Goal: Transaction & Acquisition: Purchase product/service

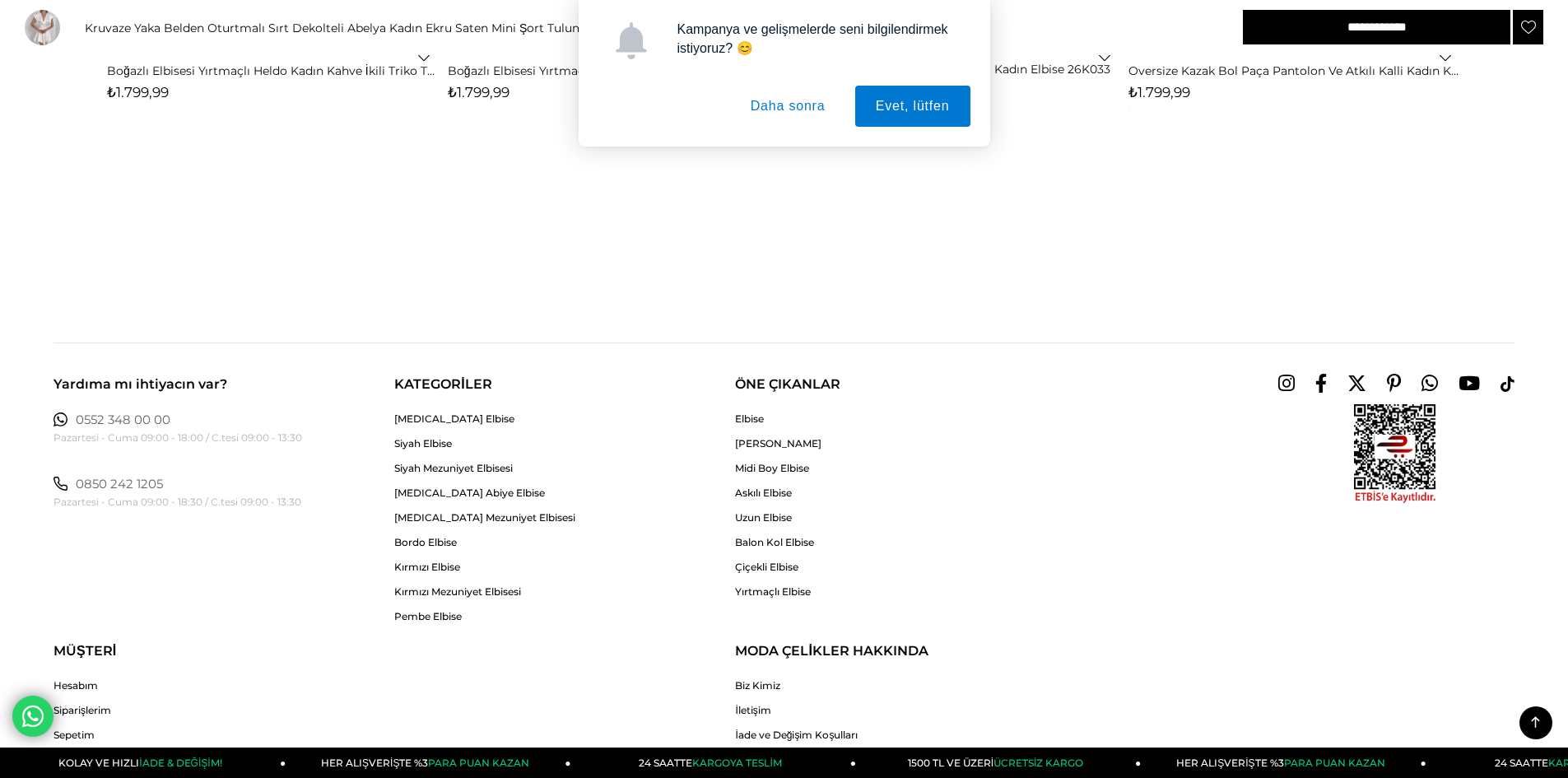
scroll to position [3046, 0]
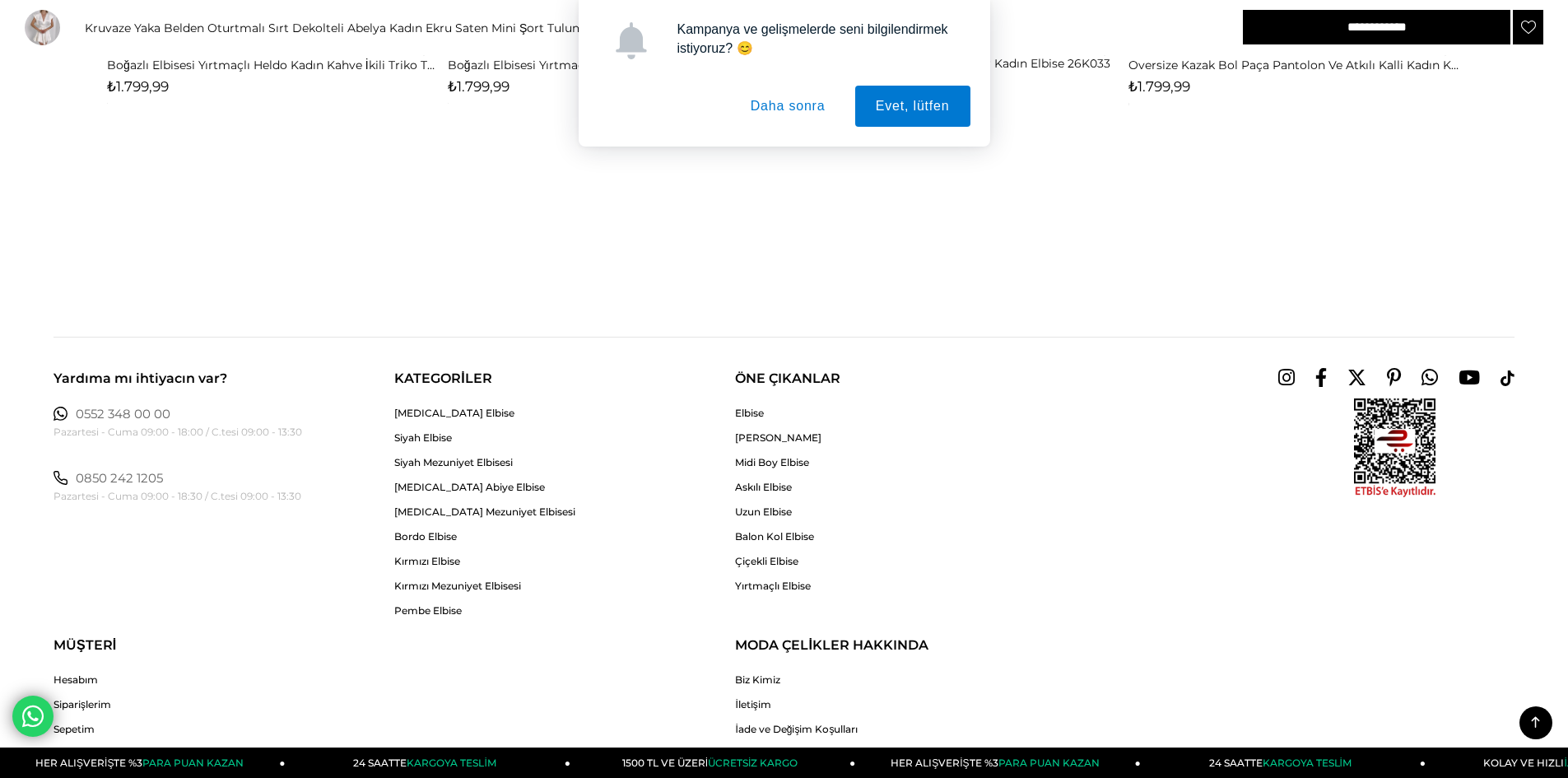
click at [771, 104] on button "Daha sonra" at bounding box center [787, 106] width 116 height 41
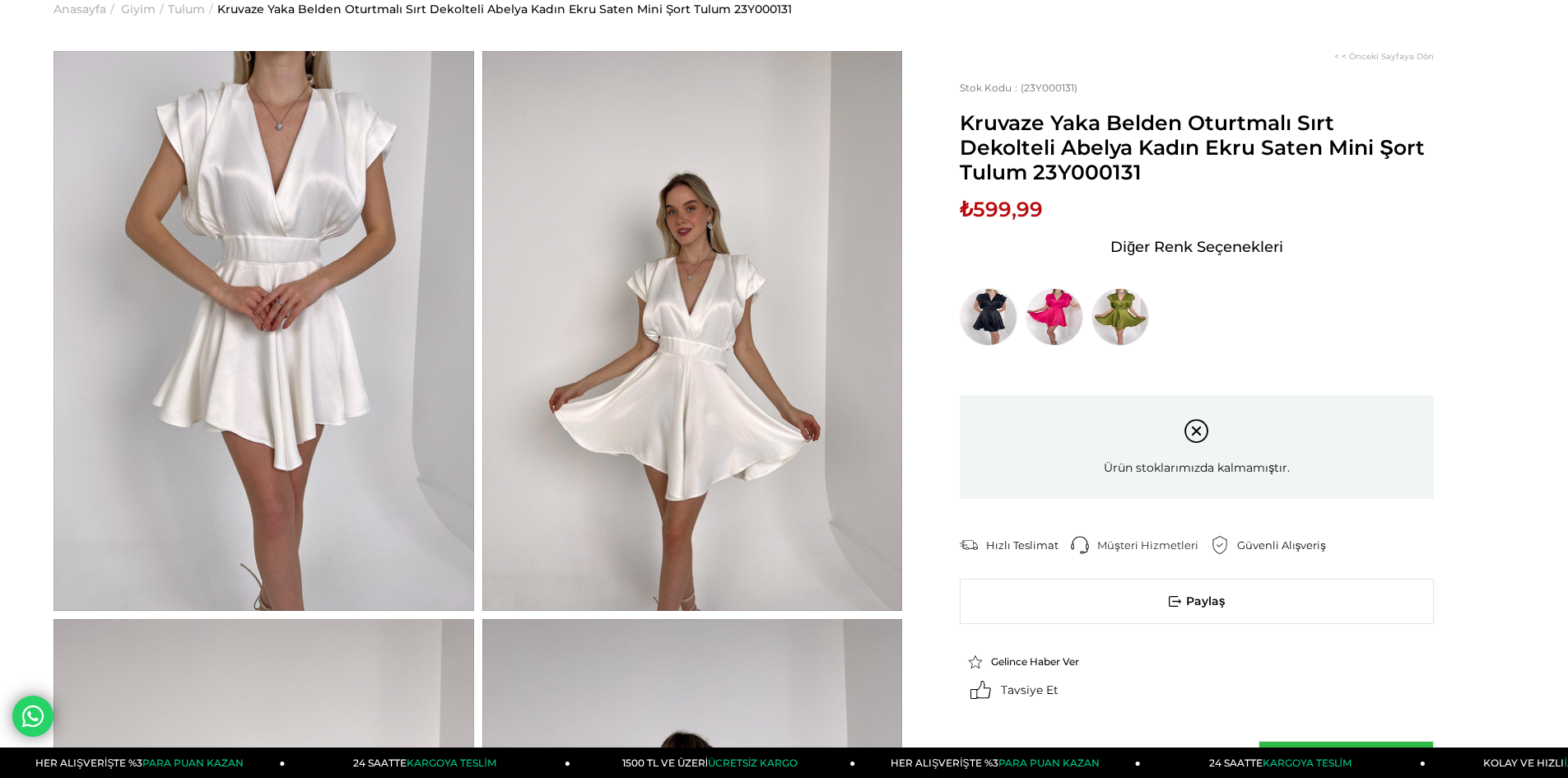
scroll to position [0, 0]
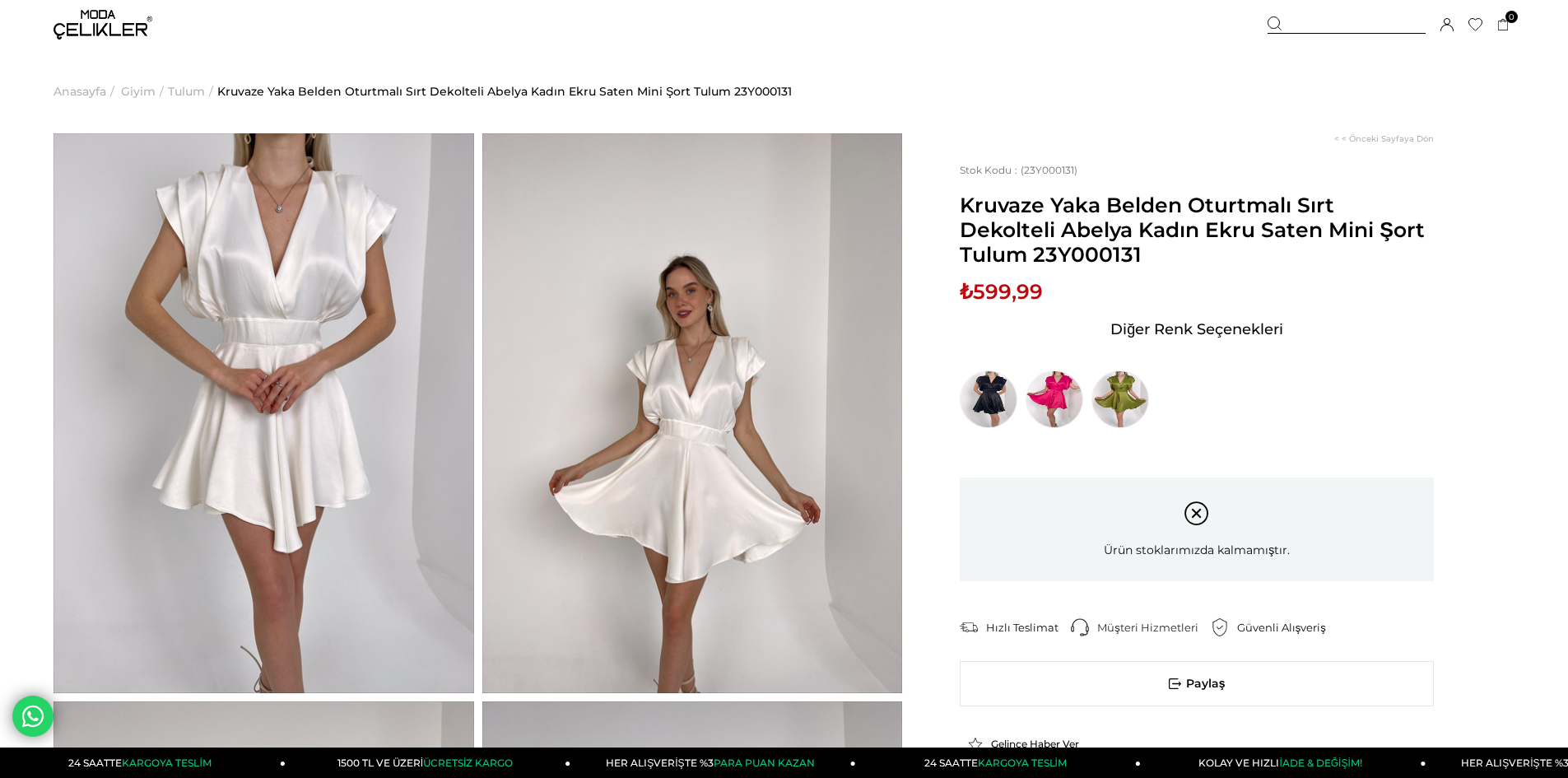
click at [1286, 19] on div at bounding box center [1346, 26] width 158 height 18
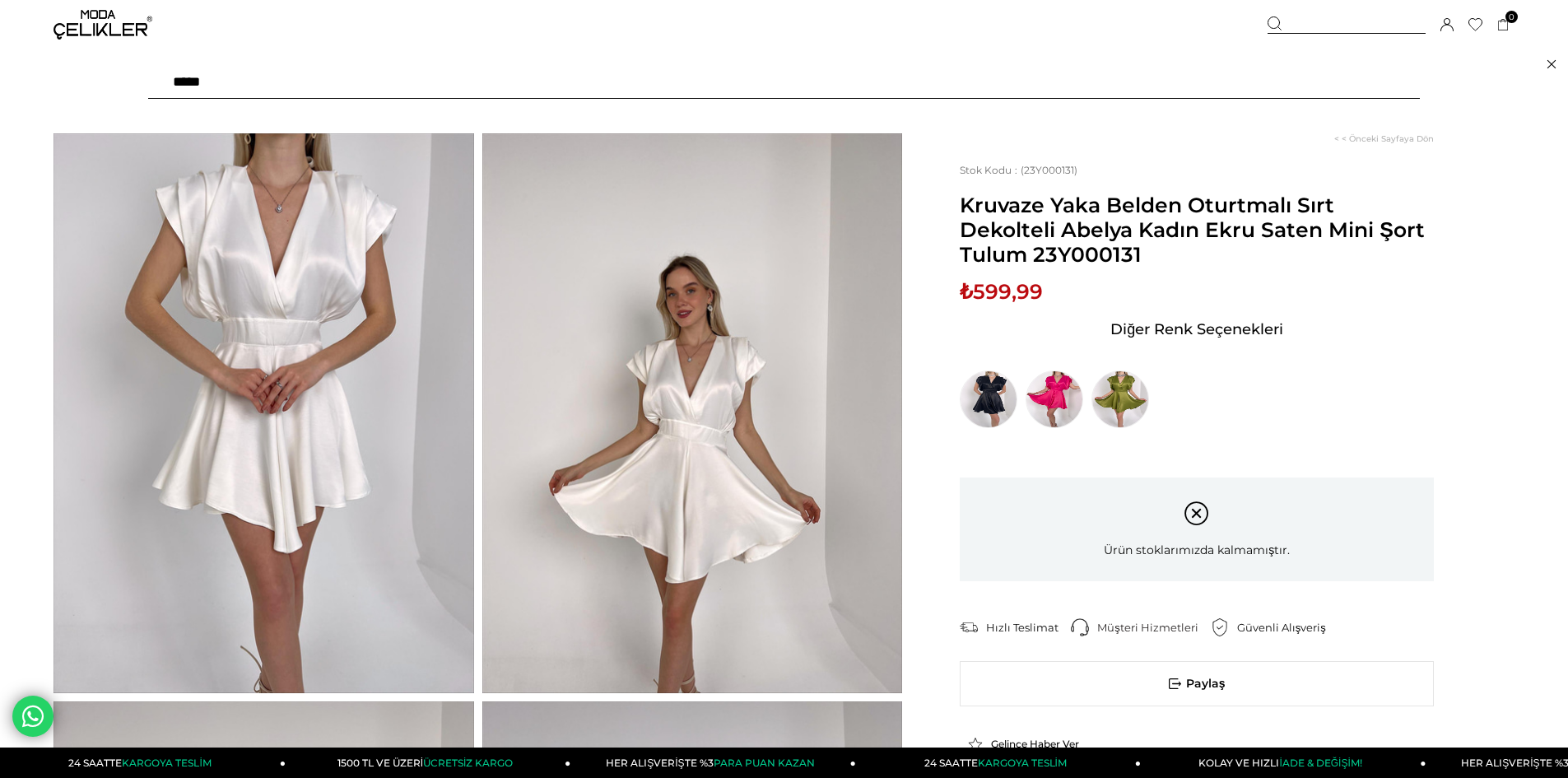
click at [221, 89] on input "text" at bounding box center [784, 82] width 1272 height 33
type input "*****"
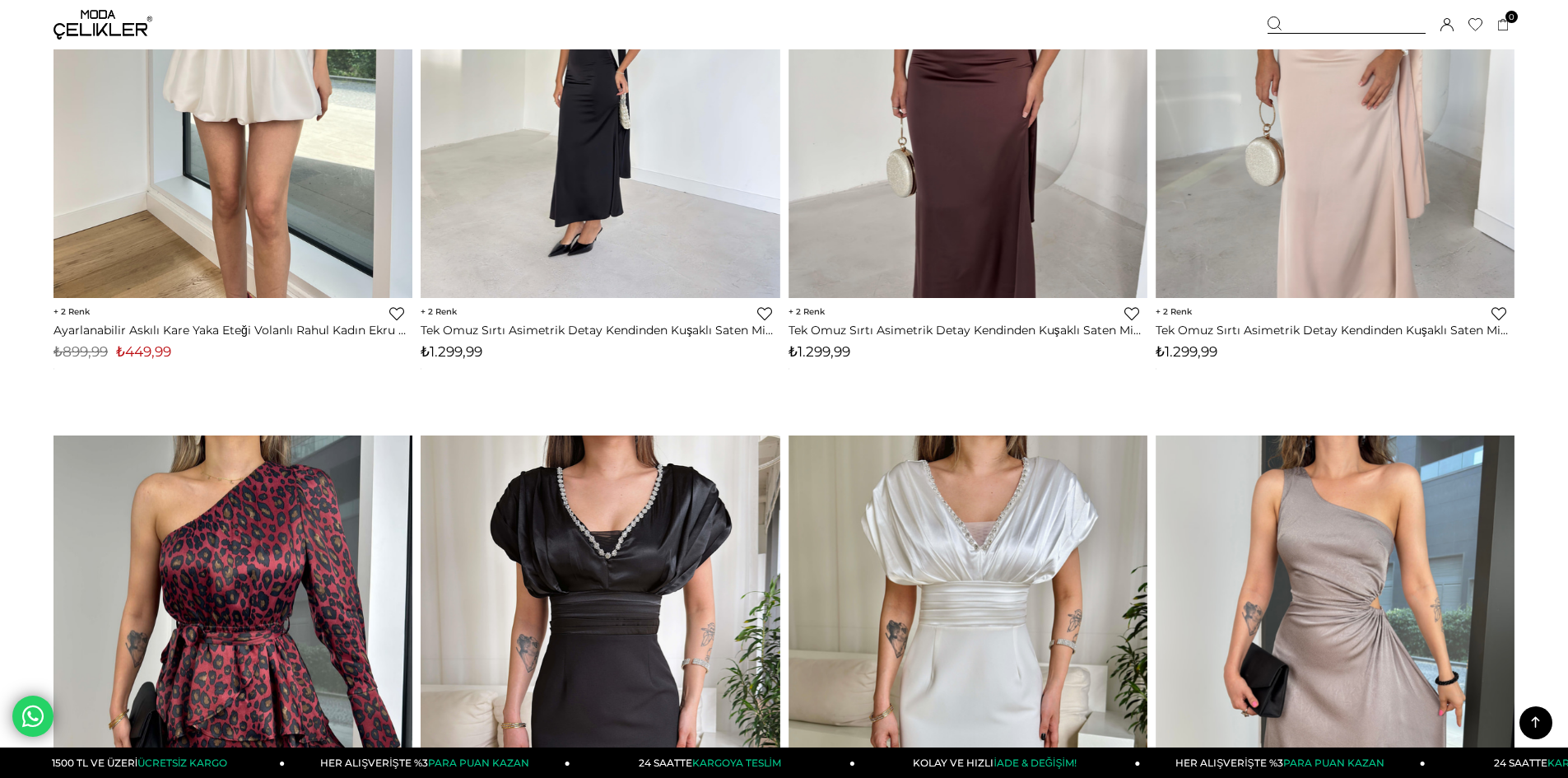
scroll to position [5681, 0]
